Goal: Transaction & Acquisition: Purchase product/service

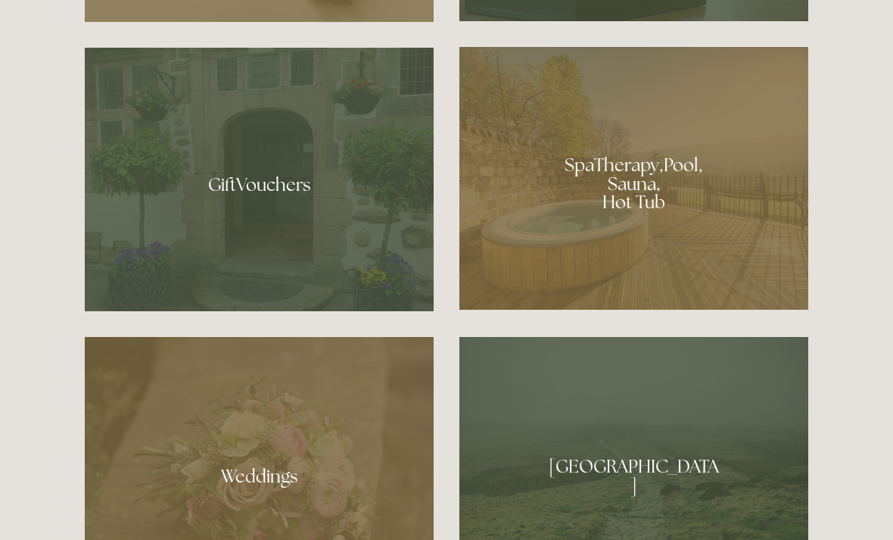
scroll to position [1150, 0]
click at [658, 254] on div at bounding box center [633, 178] width 349 height 263
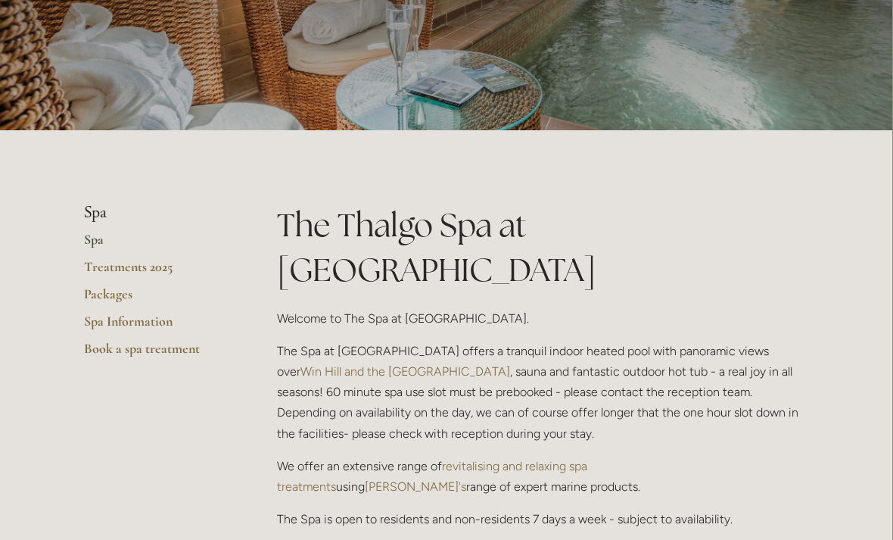
scroll to position [0, 11]
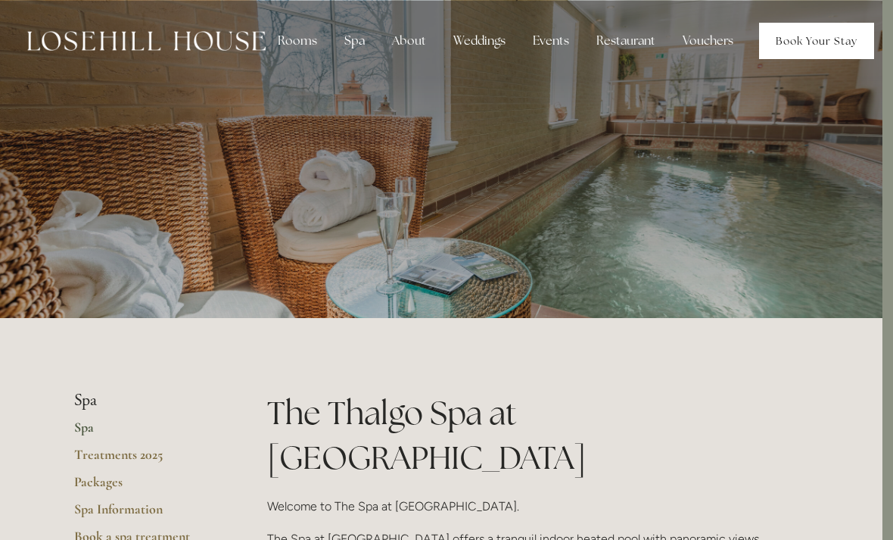
click at [817, 48] on link "Book Your Stay" at bounding box center [816, 41] width 115 height 36
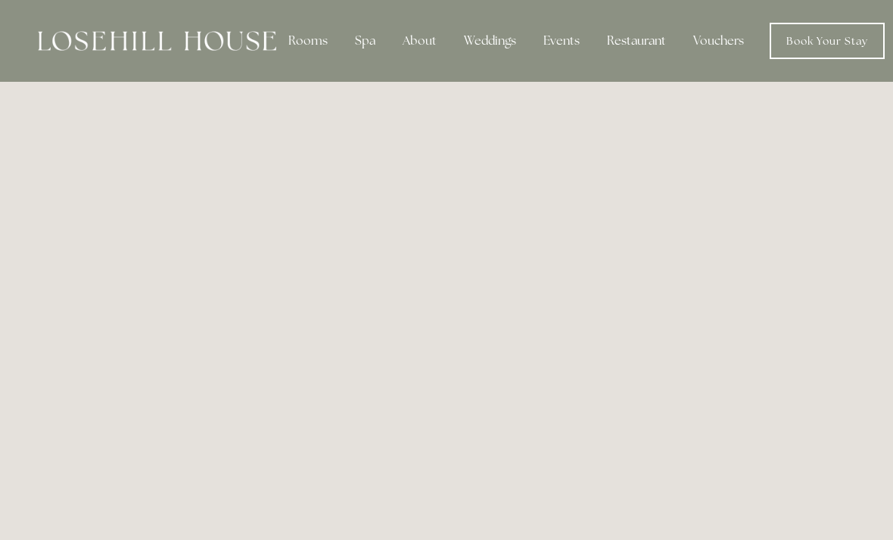
click at [637, 40] on div "Restaurant" at bounding box center [636, 41] width 83 height 30
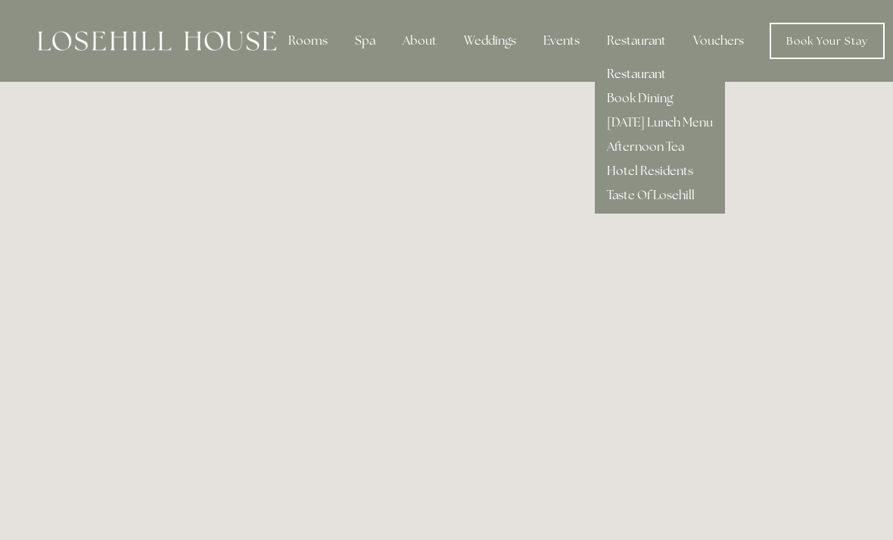
click at [648, 74] on link "Restaurant" at bounding box center [636, 74] width 59 height 16
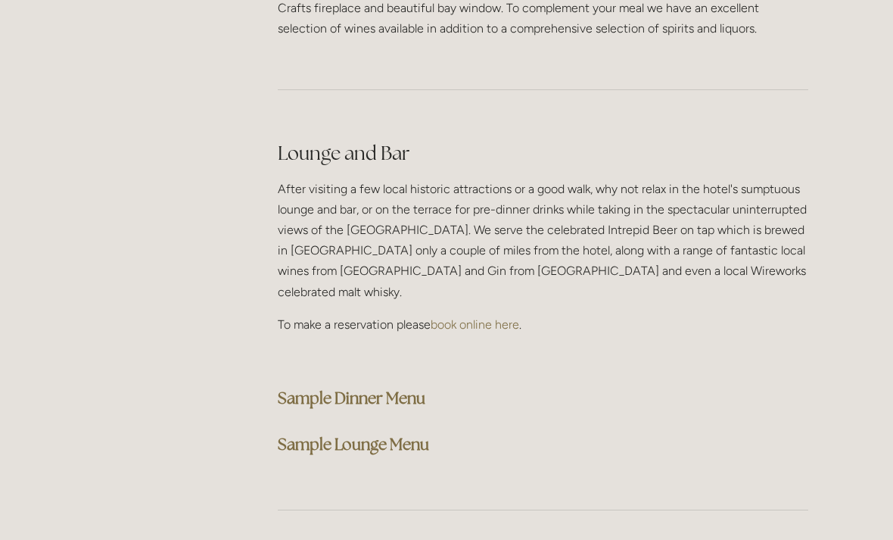
scroll to position [3782, 0]
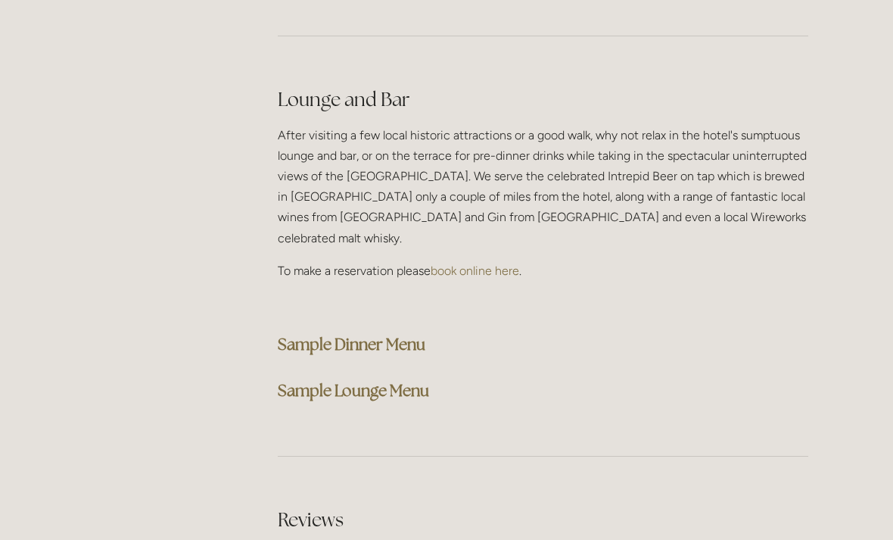
click at [391, 334] on strong "Sample Dinner Menu" at bounding box center [352, 344] width 148 height 20
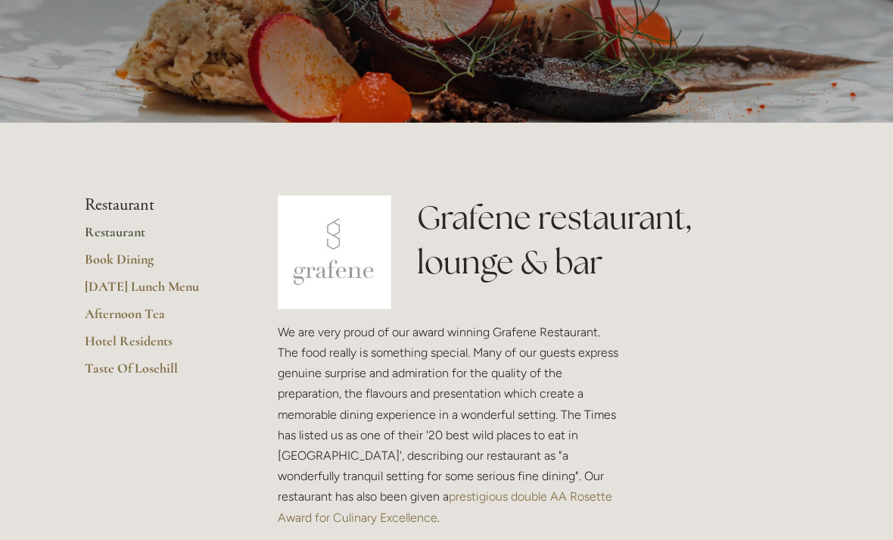
scroll to position [0, 0]
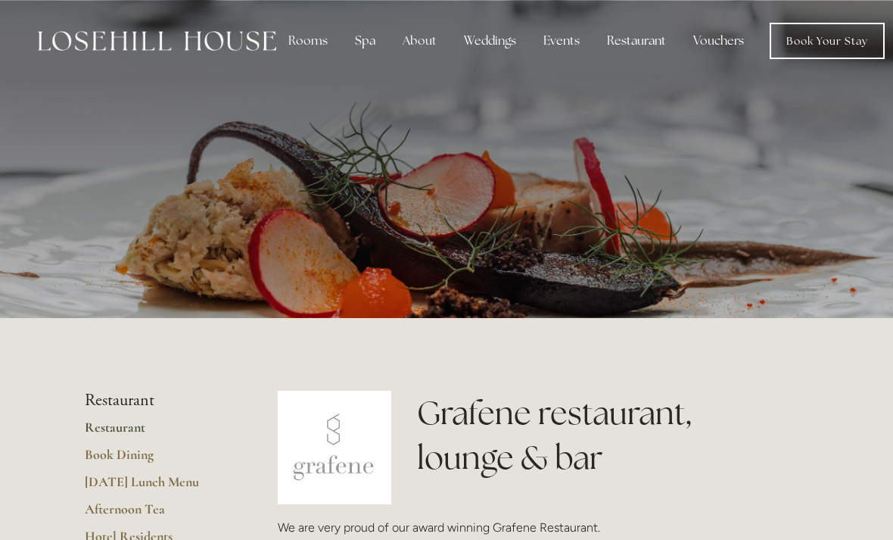
click at [367, 46] on div "Spa" at bounding box center [365, 41] width 45 height 30
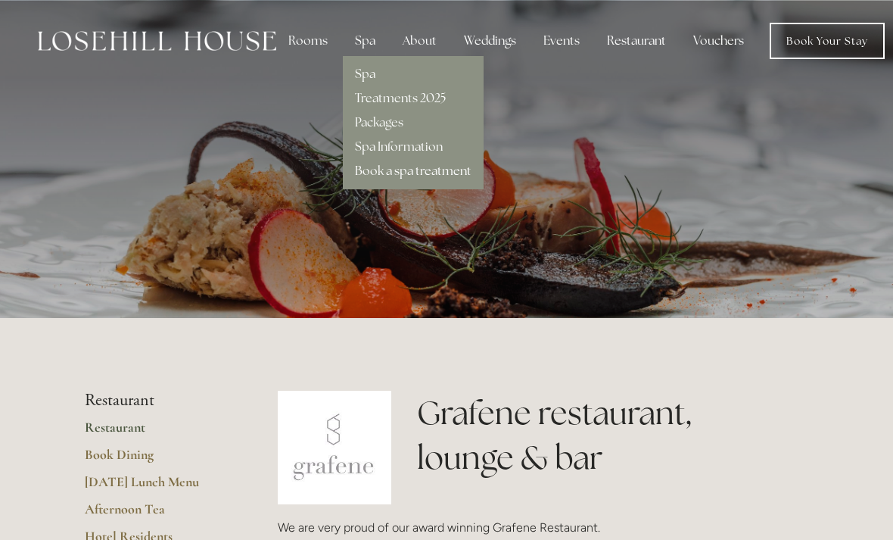
click at [433, 177] on link "Book a spa treatment" at bounding box center [413, 171] width 117 height 16
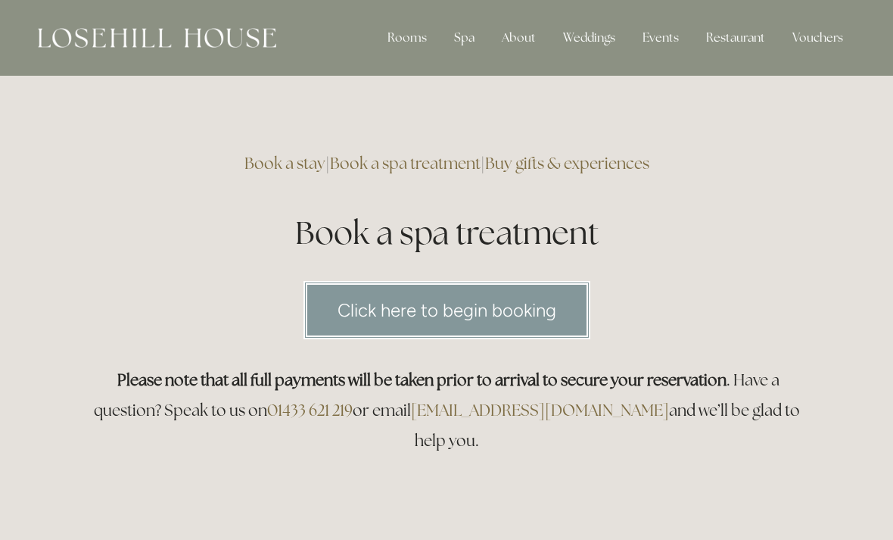
click at [520, 308] on link "Click here to begin booking" at bounding box center [446, 310] width 287 height 58
click at [630, 164] on link "Buy gifts & experiences" at bounding box center [567, 163] width 164 height 20
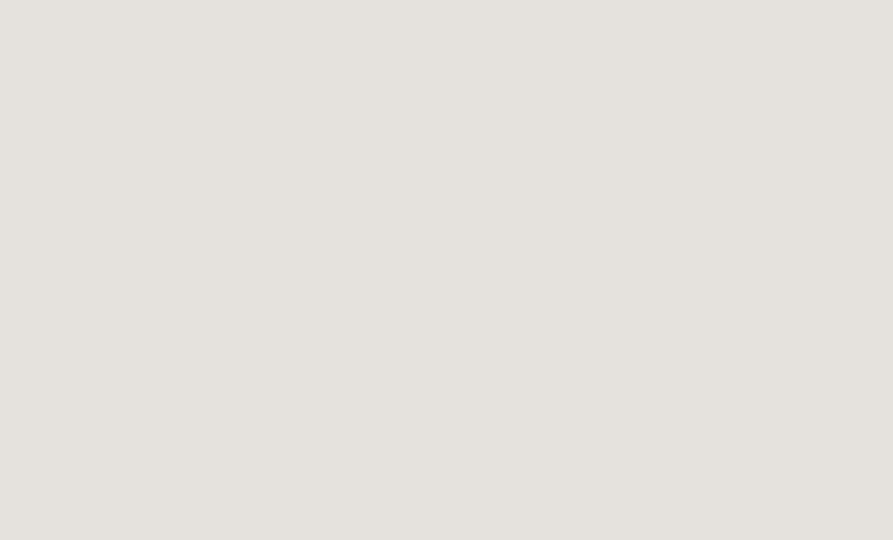
scroll to position [350, 0]
